Goal: Transaction & Acquisition: Register for event/course

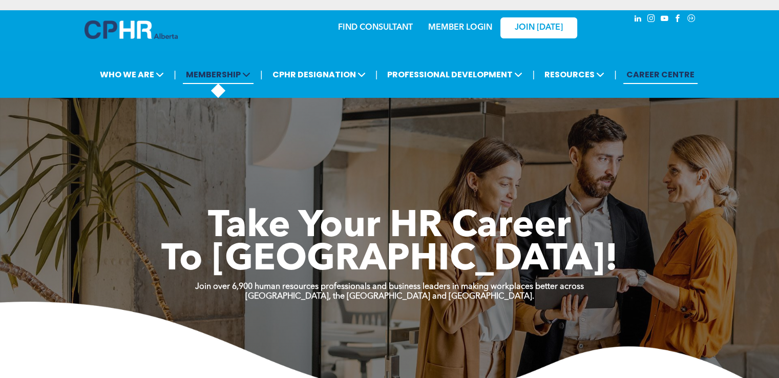
click at [222, 74] on span "MEMBERSHIP" at bounding box center [218, 74] width 71 height 19
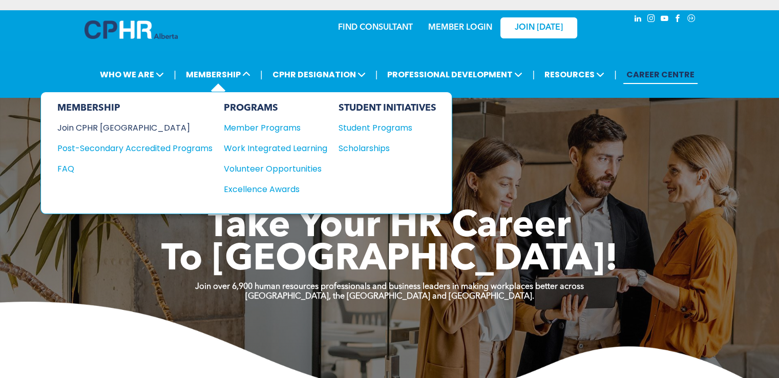
click at [107, 123] on div "Join CPHR [GEOGRAPHIC_DATA]" at bounding box center [127, 127] width 140 height 13
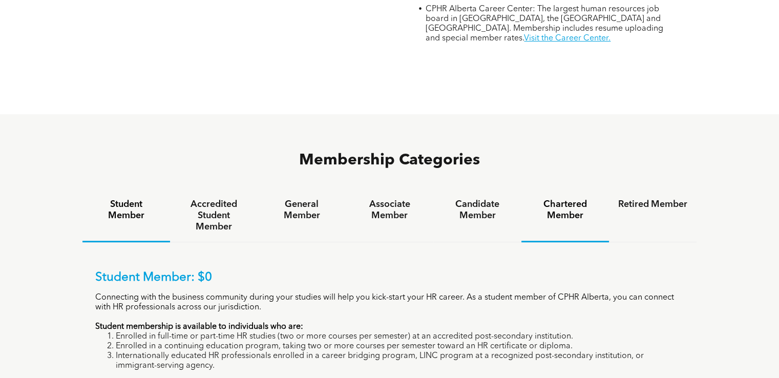
scroll to position [564, 0]
click at [294, 199] on h4 "General Member" at bounding box center [301, 210] width 69 height 23
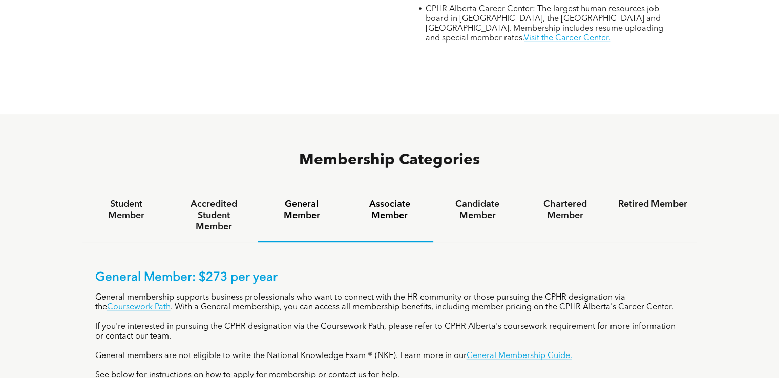
click at [378, 199] on h4 "Associate Member" at bounding box center [389, 210] width 69 height 23
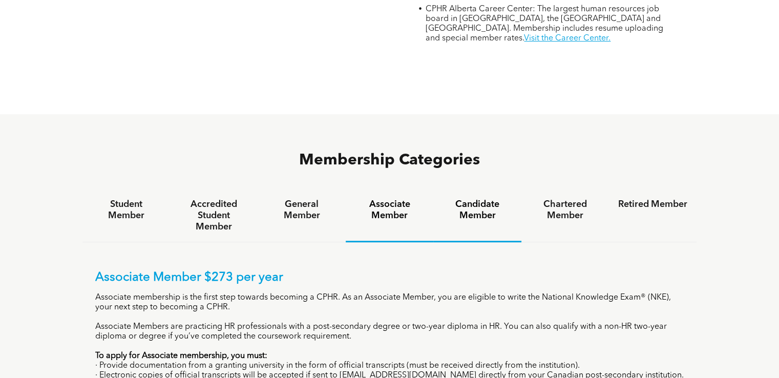
click at [469, 199] on h4 "Candidate Member" at bounding box center [477, 210] width 69 height 23
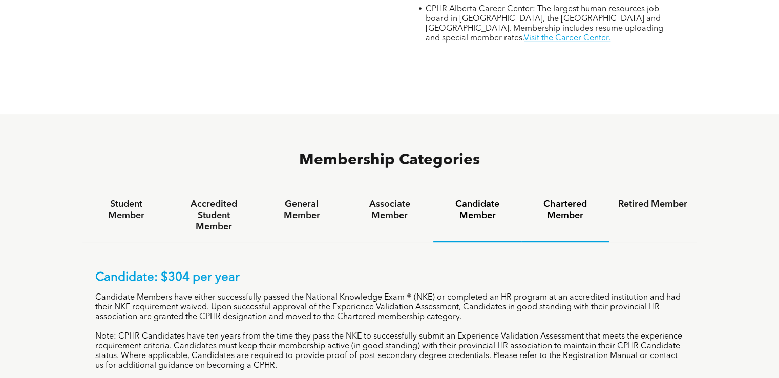
click at [564, 199] on h4 "Chartered Member" at bounding box center [565, 210] width 69 height 23
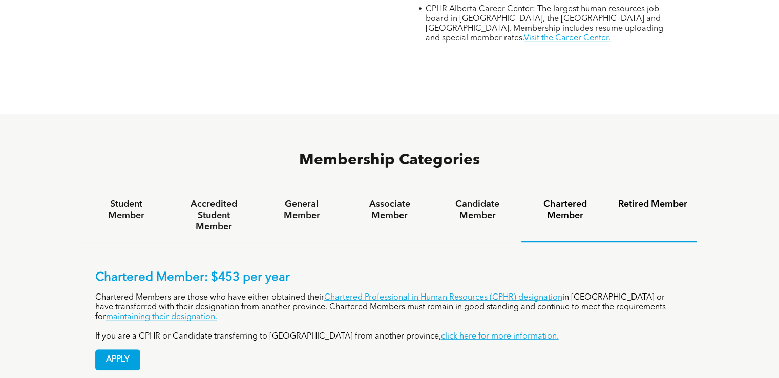
click at [666, 199] on h4 "Retired Member" at bounding box center [652, 204] width 69 height 11
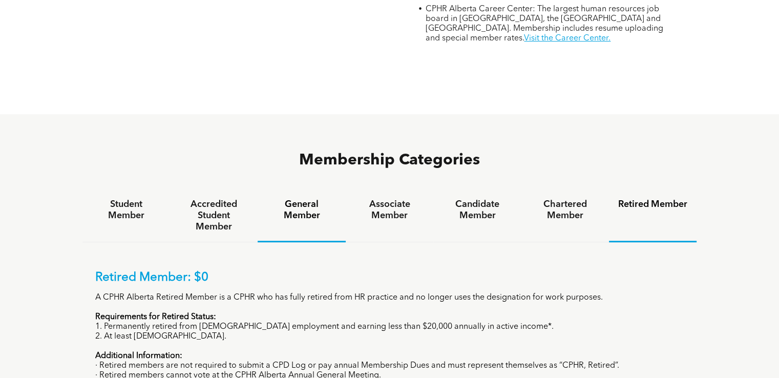
click at [295, 199] on h4 "General Member" at bounding box center [301, 210] width 69 height 23
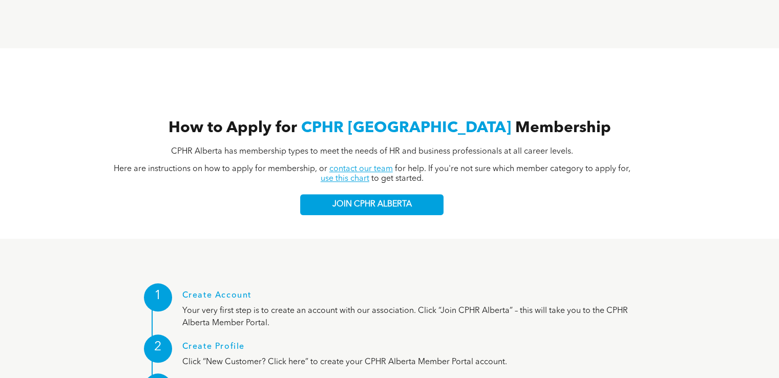
scroll to position [974, 0]
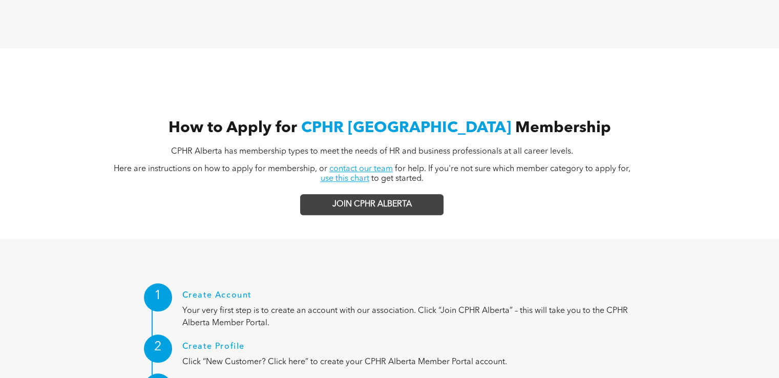
click at [383, 200] on span "JOIN CPHR ALBERTA" at bounding box center [372, 205] width 79 height 10
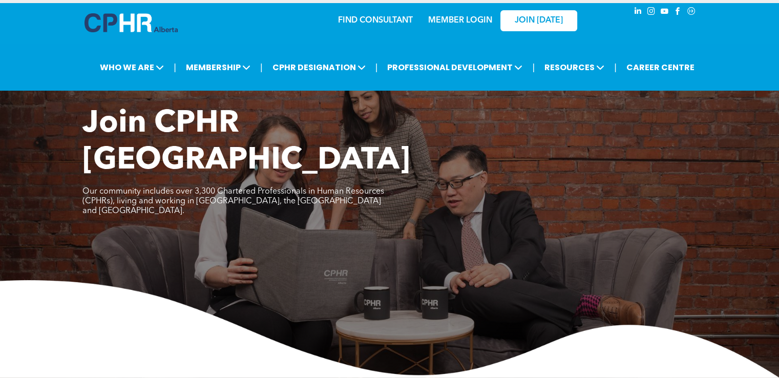
scroll to position [0, 0]
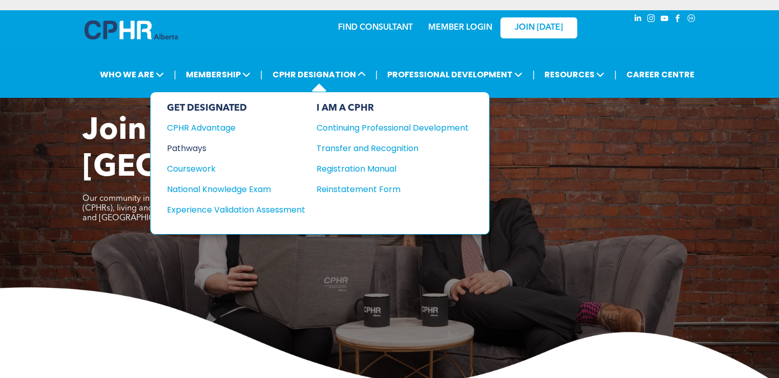
click at [193, 147] on div "Pathways" at bounding box center [229, 148] width 125 height 13
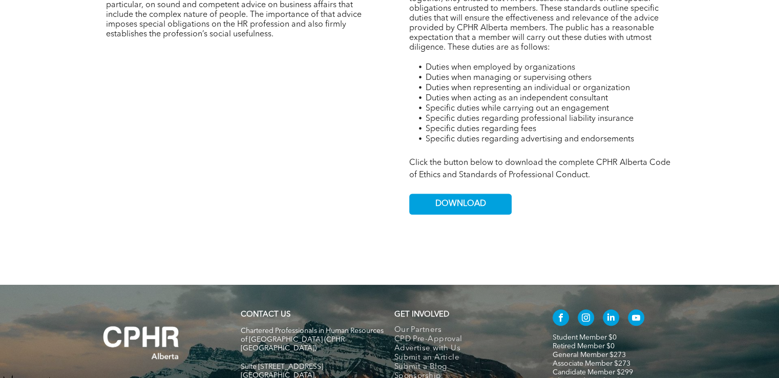
scroll to position [615, 0]
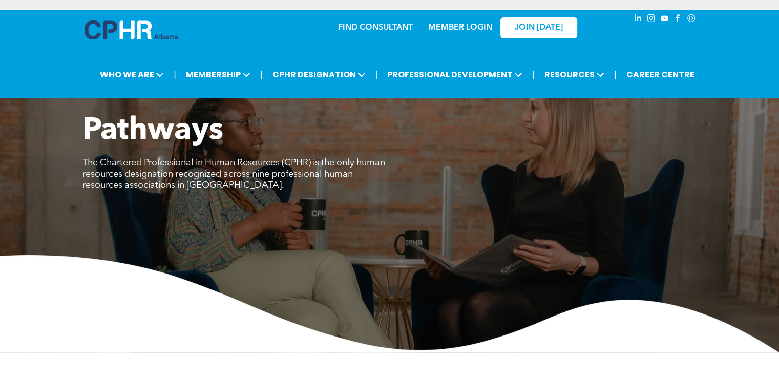
click at [726, 64] on div "| WHO WE ARE ASSOCIATION About CPHR [GEOGRAPHIC_DATA] Board of Directors Team C…" at bounding box center [397, 75] width 754 height 24
